Goal: Task Accomplishment & Management: Manage account settings

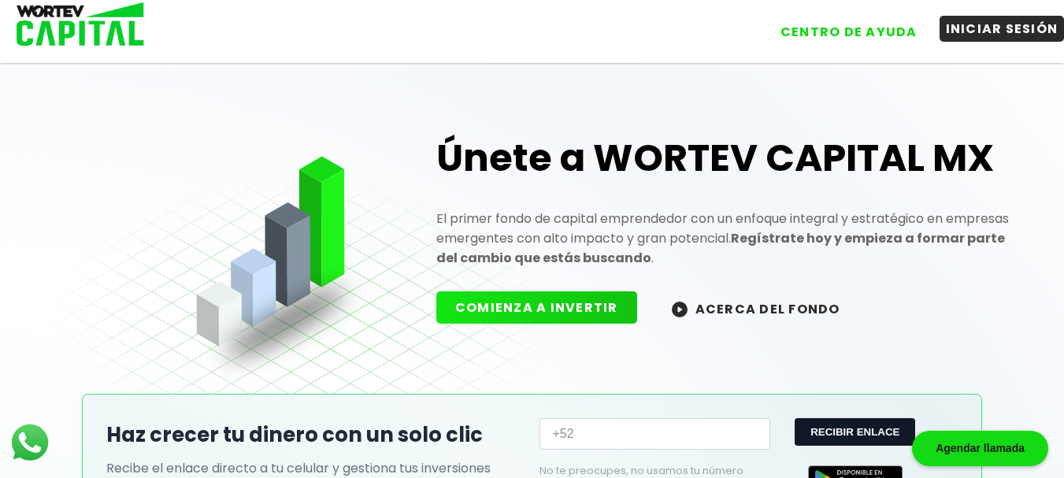
click at [1011, 24] on button "INICIAR SESIÓN" at bounding box center [1001, 29] width 125 height 26
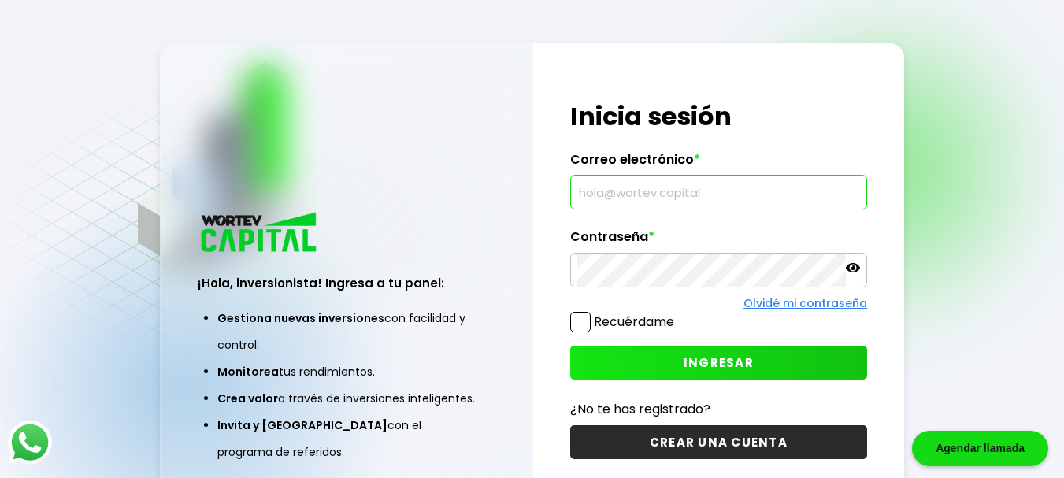
click at [683, 182] on input "text" at bounding box center [718, 192] width 283 height 33
type input "[EMAIL_ADDRESS][DOMAIN_NAME]"
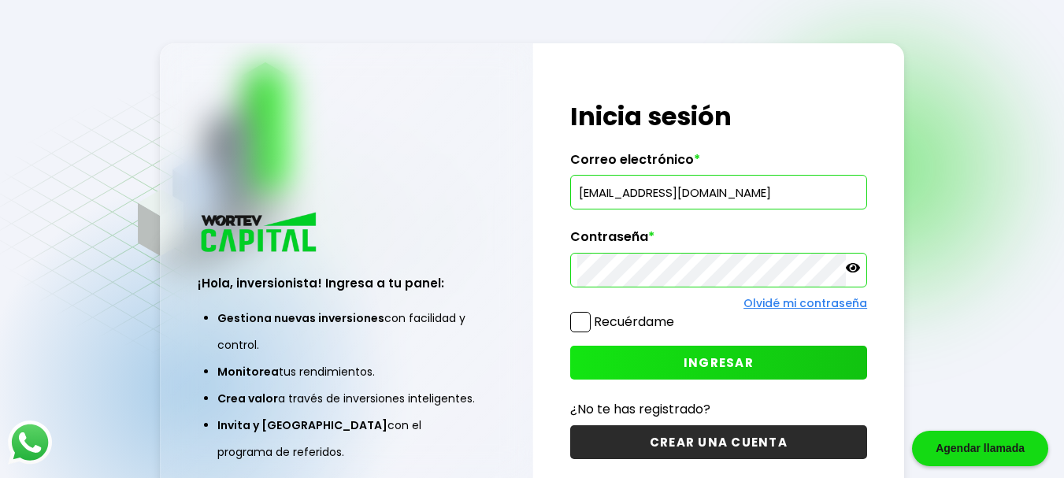
click at [713, 353] on button "INGRESAR" at bounding box center [718, 363] width 297 height 34
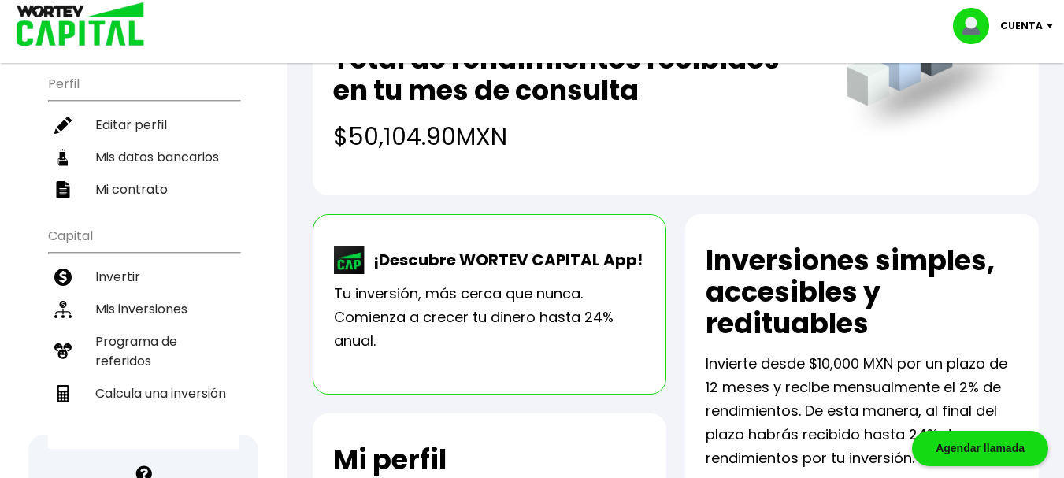
scroll to position [179, 0]
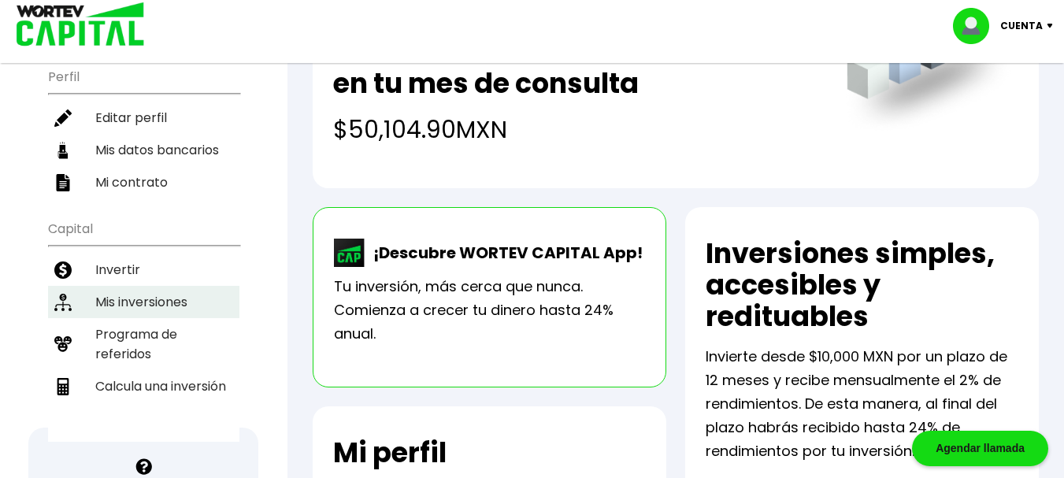
click at [135, 286] on li "Mis inversiones" at bounding box center [143, 302] width 191 height 32
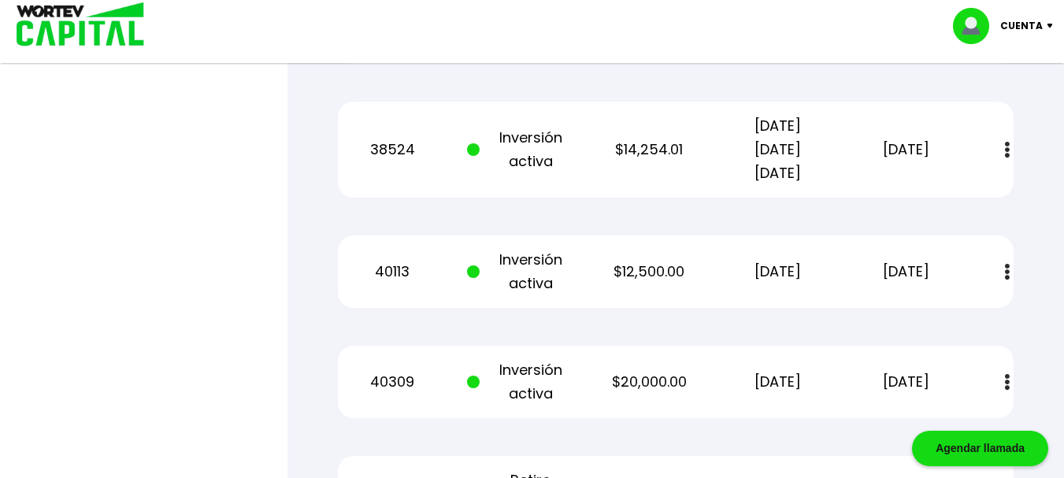
scroll to position [1895, 0]
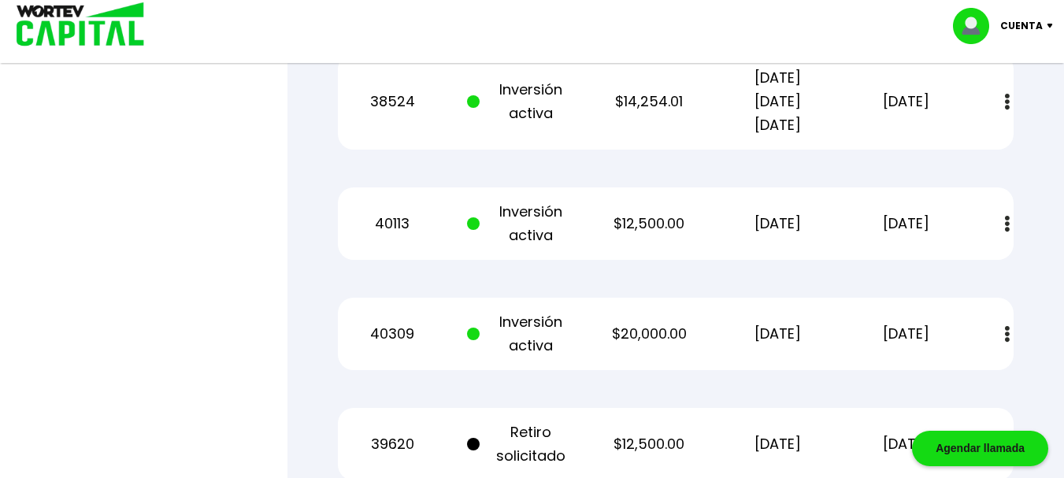
click at [1003, 219] on button at bounding box center [1007, 224] width 22 height 34
click at [682, 206] on div "40113 Inversión activa $12,500.00 [DATE] [DATE] Estado de cuenta" at bounding box center [676, 223] width 676 height 72
click at [516, 250] on div "40113 Inversión activa $12,500.00 [DATE] [DATE] Estado de cuenta" at bounding box center [676, 223] width 676 height 72
click at [398, 223] on p "40113" at bounding box center [393, 224] width 108 height 24
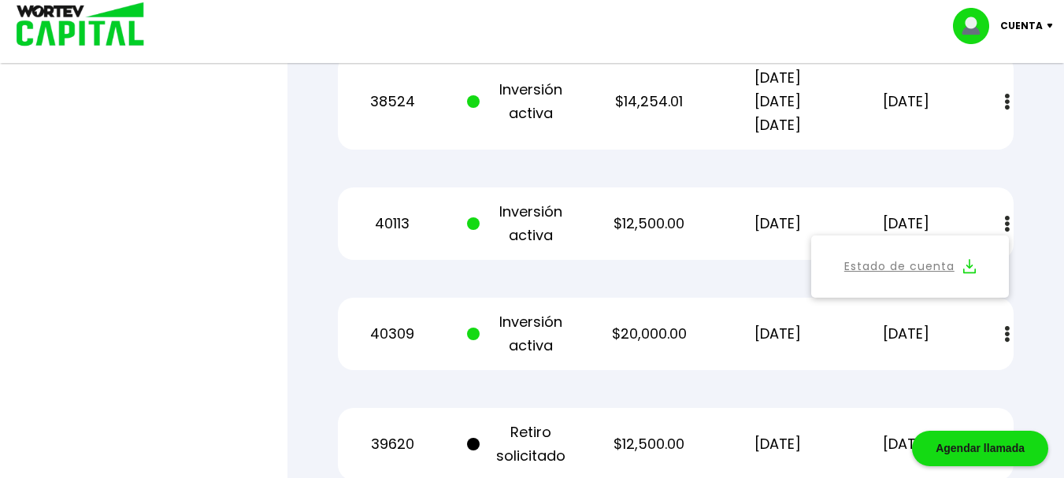
click at [1009, 225] on img at bounding box center [1007, 224] width 5 height 17
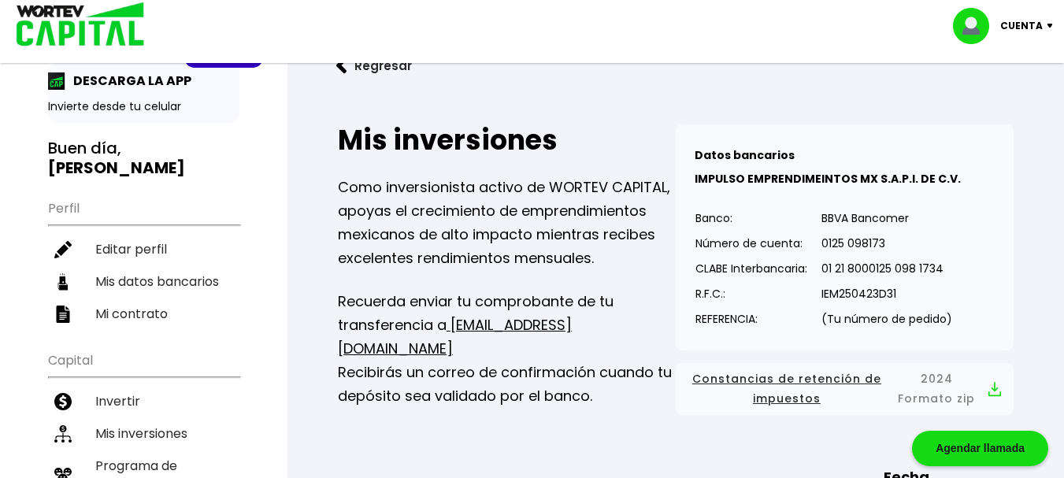
scroll to position [0, 0]
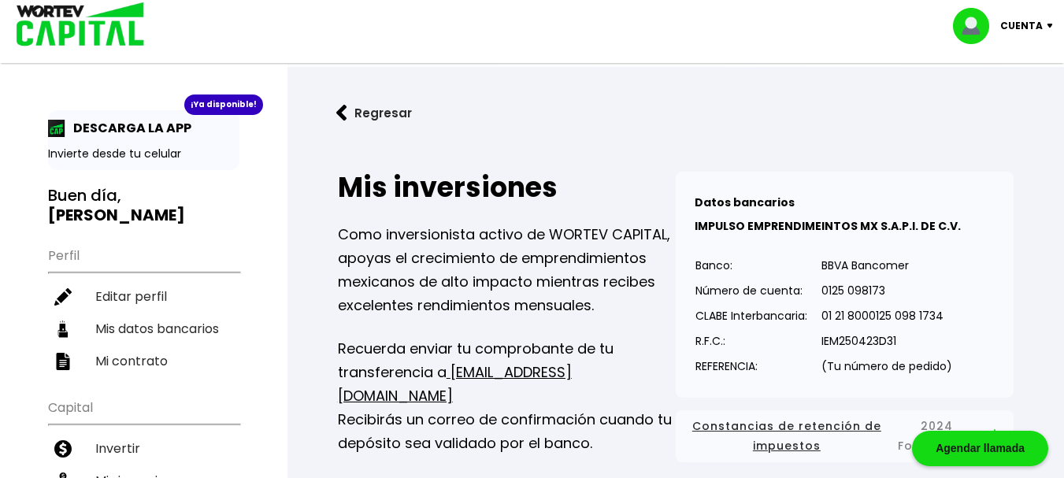
click at [343, 111] on img at bounding box center [341, 113] width 11 height 17
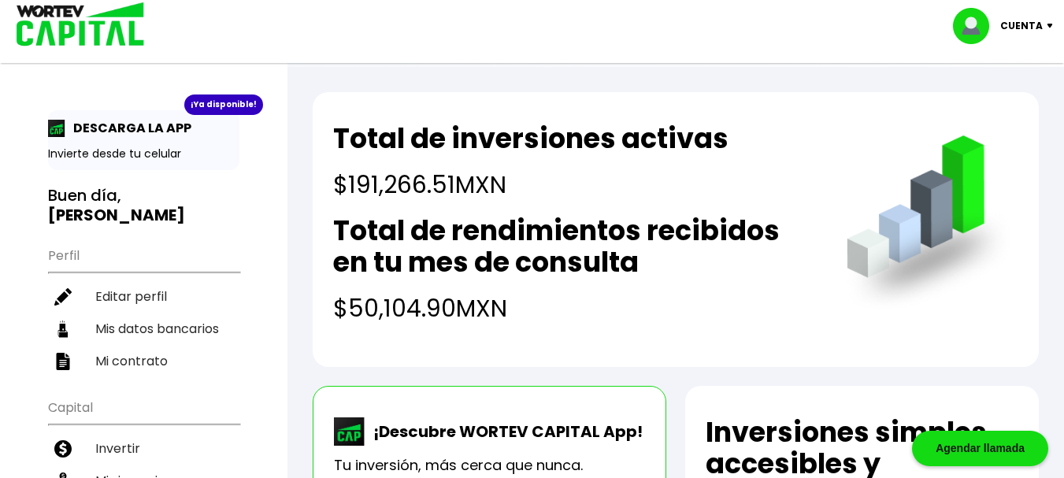
click at [1050, 29] on div "Cuenta" at bounding box center [1008, 26] width 111 height 36
click at [1007, 101] on li "Cerrar sesión" at bounding box center [1005, 105] width 126 height 32
